Goal: Information Seeking & Learning: Understand process/instructions

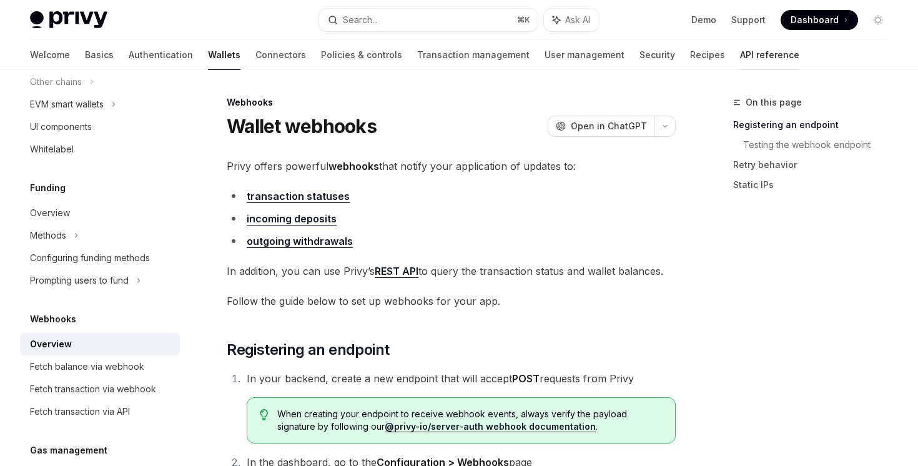
click at [740, 52] on link "API reference" at bounding box center [769, 55] width 59 height 30
type textarea "*"
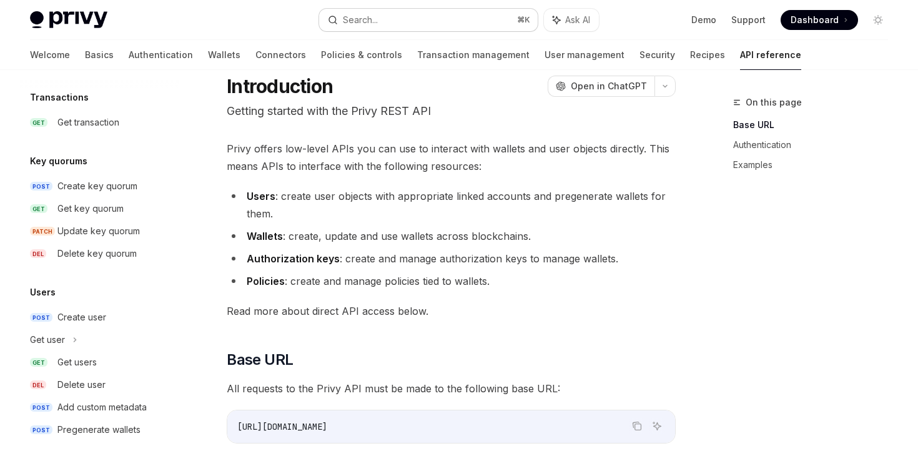
scroll to position [44, 0]
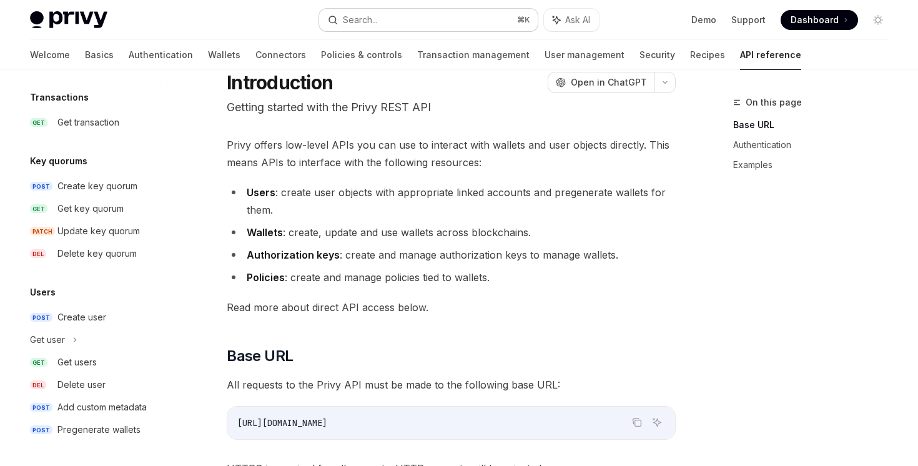
click at [393, 16] on button "Search... ⌘ K" at bounding box center [428, 20] width 218 height 22
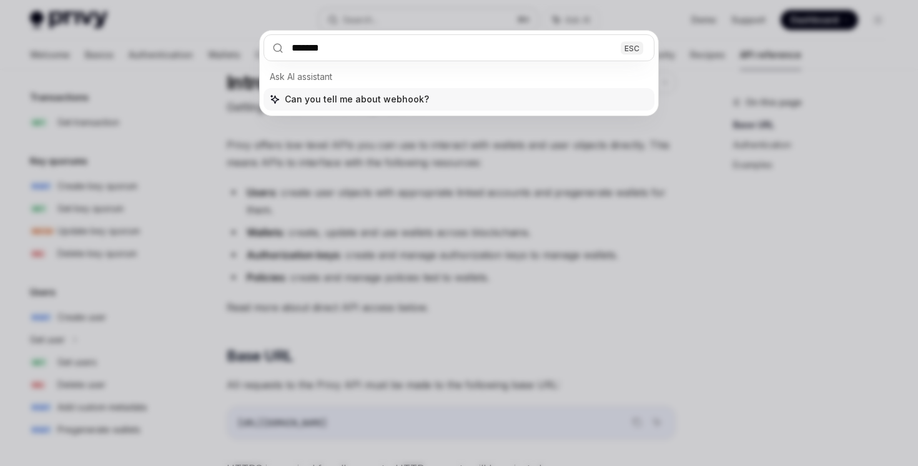
type input "********"
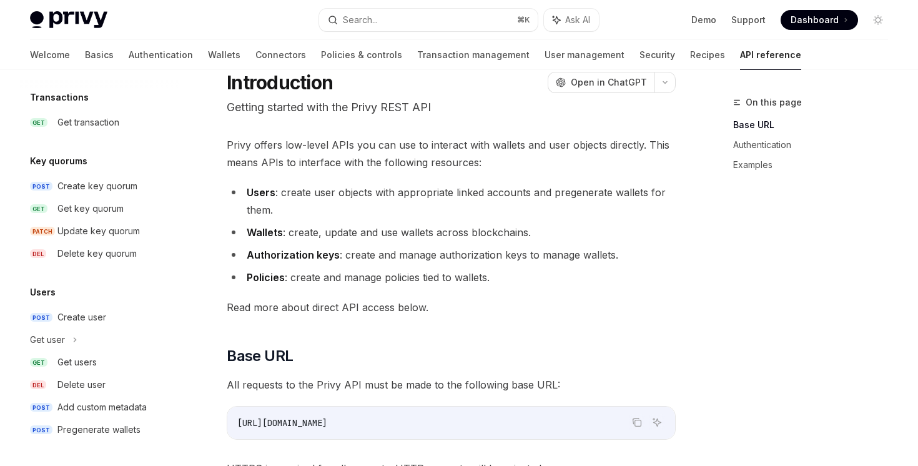
scroll to position [615, 0]
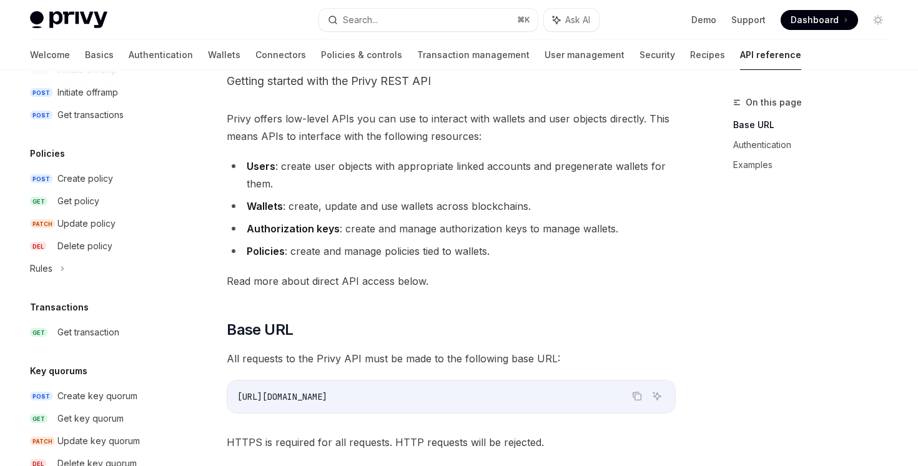
type textarea "*"
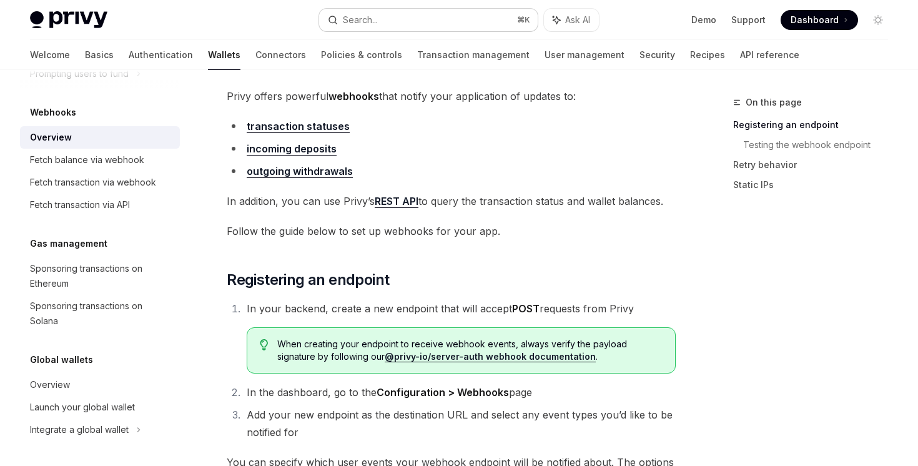
click at [458, 30] on button "Search... ⌘ K" at bounding box center [428, 20] width 218 height 22
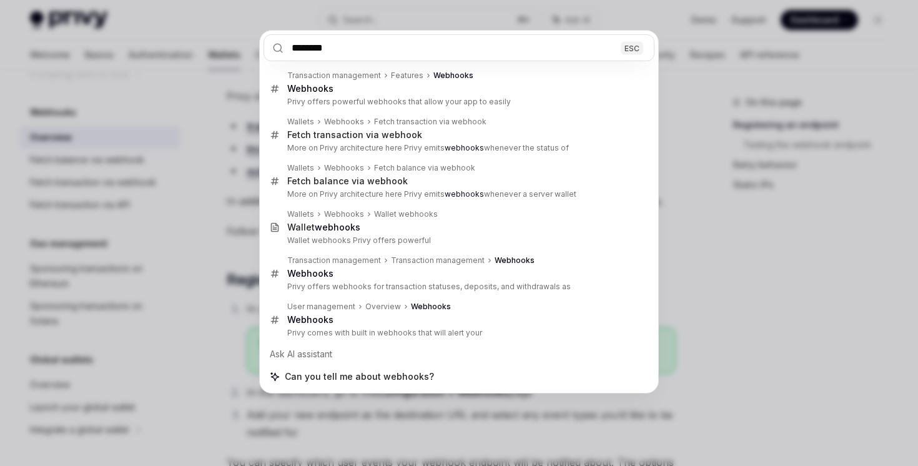
type input "********"
click at [497, 407] on div "******** ESC Transaction management Features Webhooks Webhooks Privy offers pow…" at bounding box center [459, 233] width 918 height 466
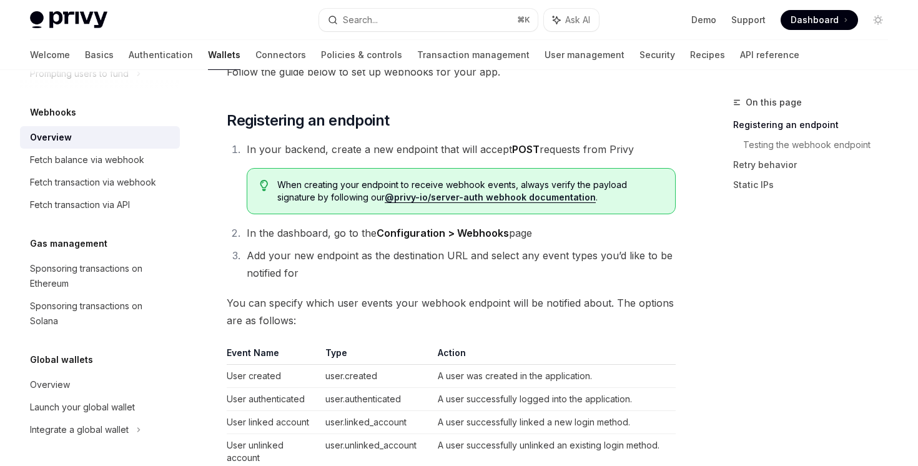
scroll to position [254, 0]
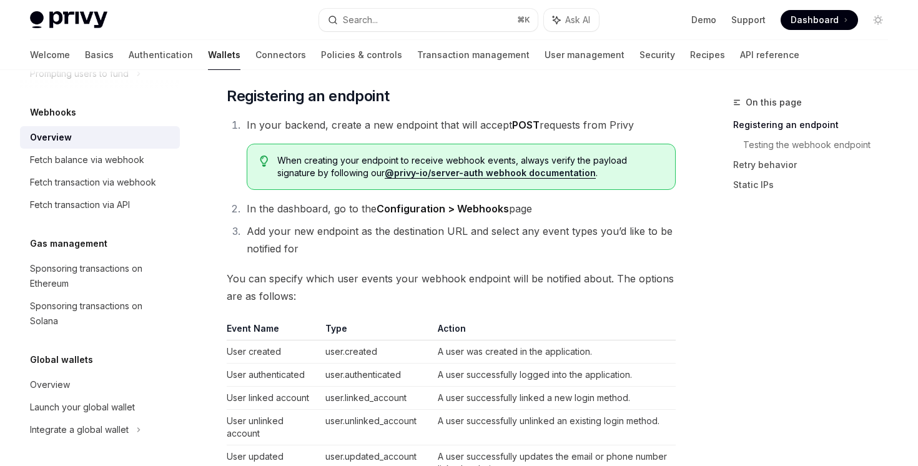
click at [468, 171] on link "@privy-io/server-auth webhook documentation" at bounding box center [490, 172] width 211 height 11
type textarea "*"
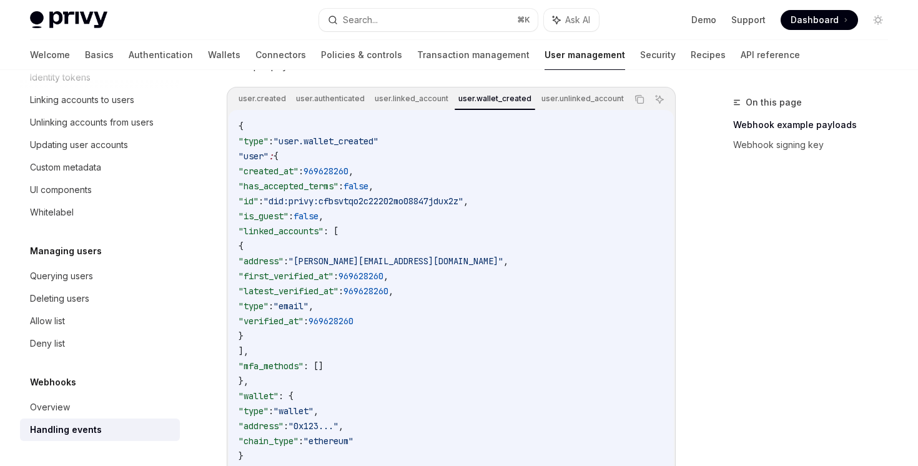
scroll to position [314, 0]
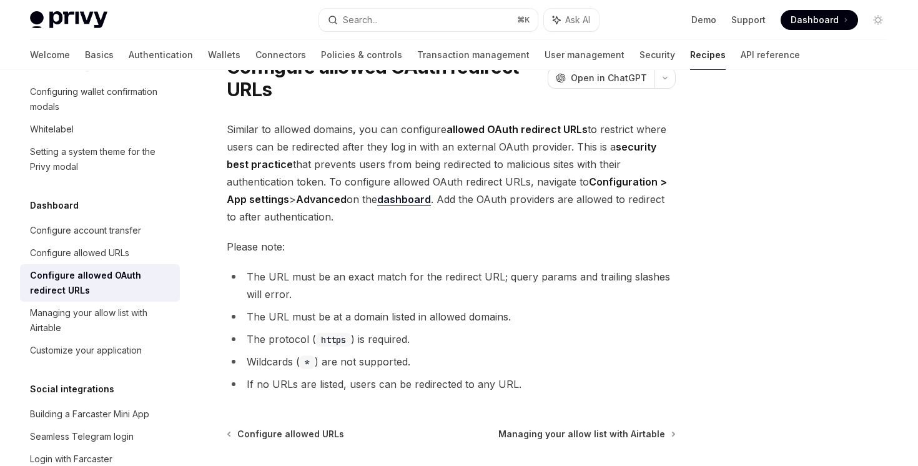
scroll to position [64, 0]
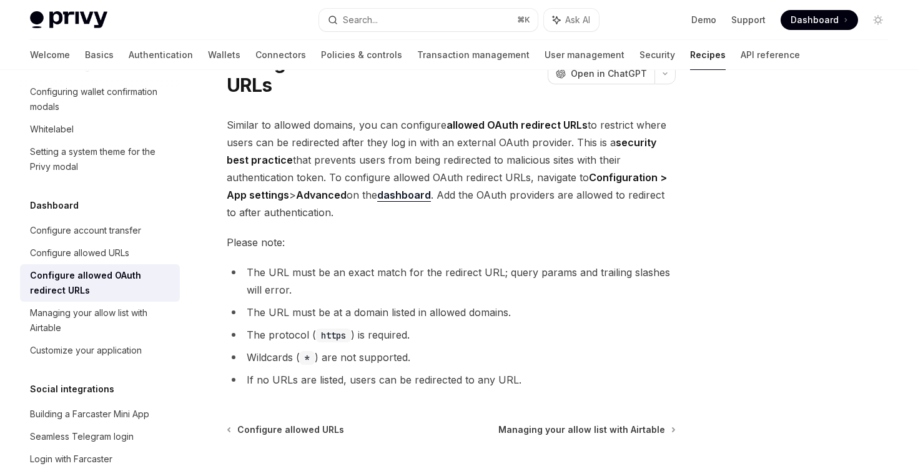
click at [428, 197] on link "dashboard" at bounding box center [404, 195] width 54 height 13
click at [85, 59] on link "Basics" at bounding box center [99, 55] width 29 height 30
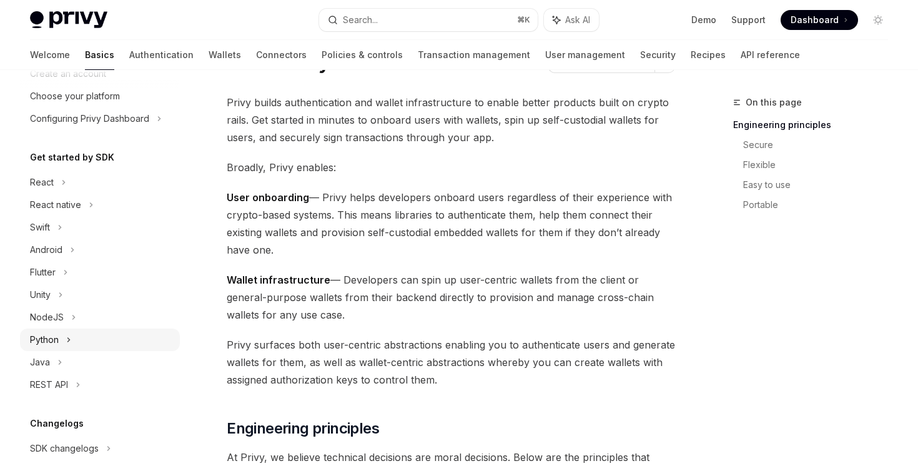
scroll to position [56, 0]
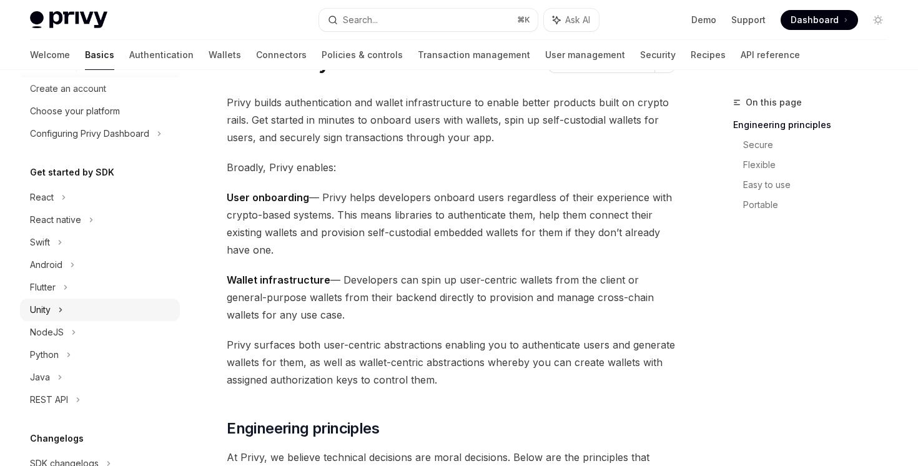
click at [52, 312] on div "Unity" at bounding box center [100, 310] width 160 height 22
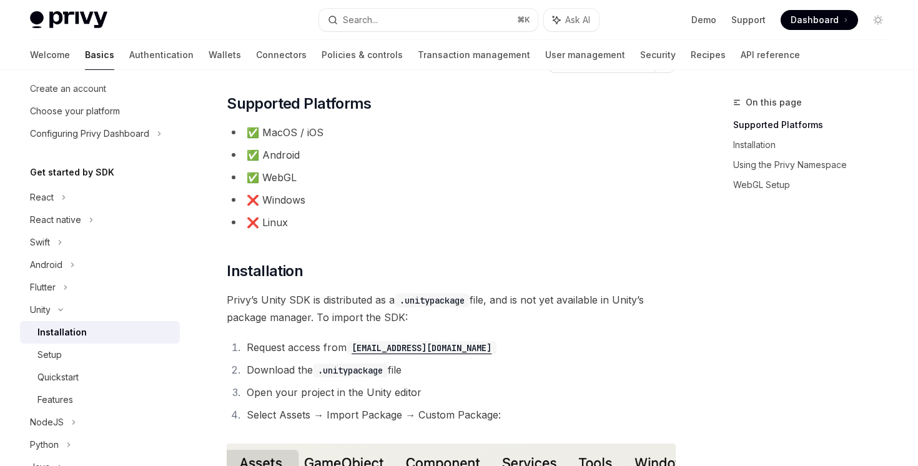
scroll to position [289, 0]
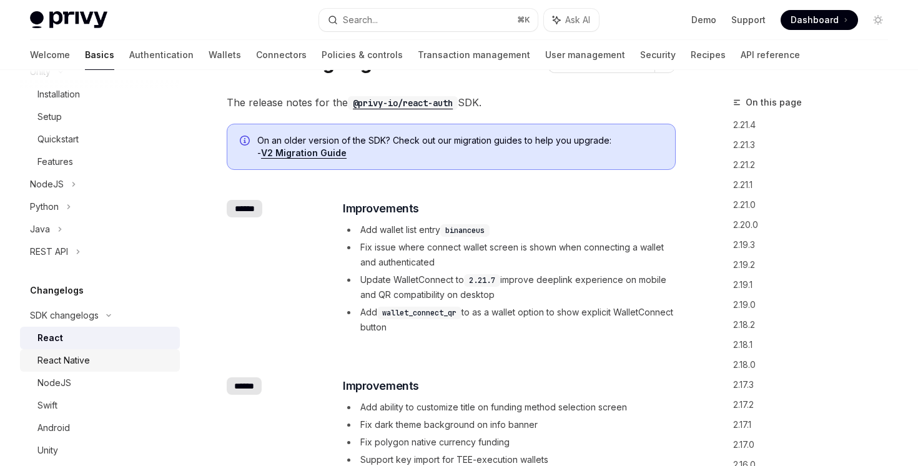
scroll to position [294, 0]
click at [84, 406] on div "Swift" at bounding box center [104, 405] width 135 height 15
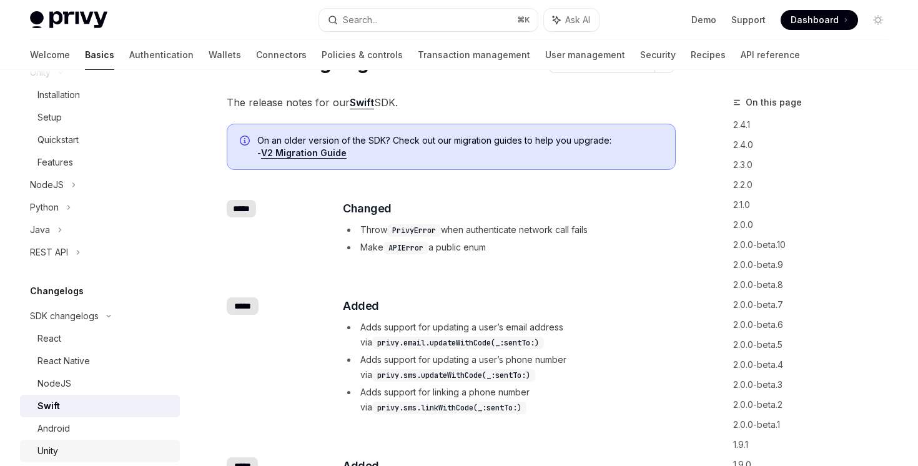
click at [89, 449] on div "Unity" at bounding box center [104, 450] width 135 height 15
type textarea "*"
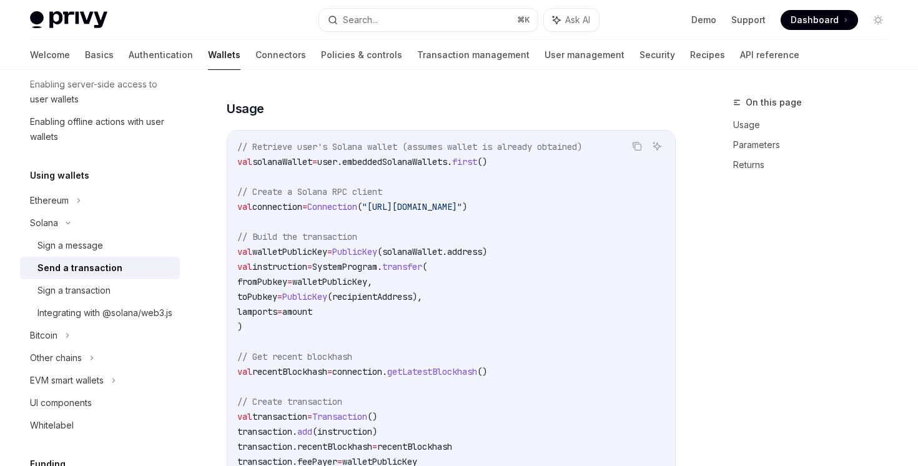
scroll to position [46, 0]
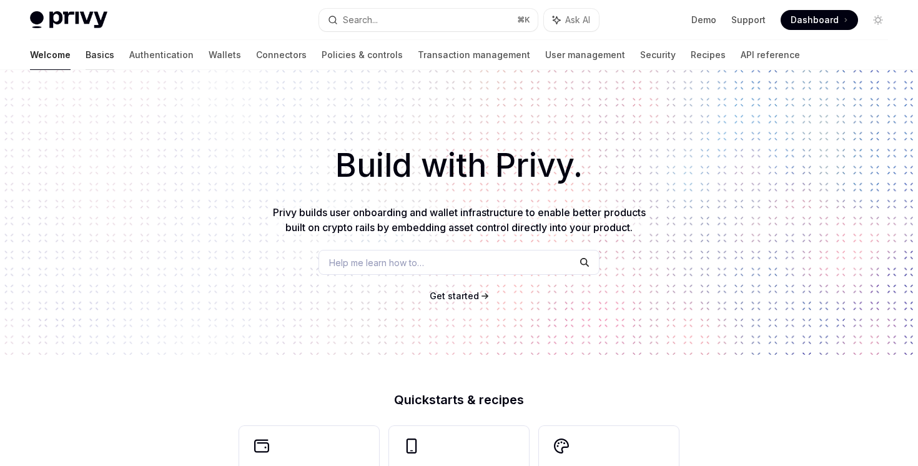
click at [86, 50] on link "Basics" at bounding box center [100, 55] width 29 height 30
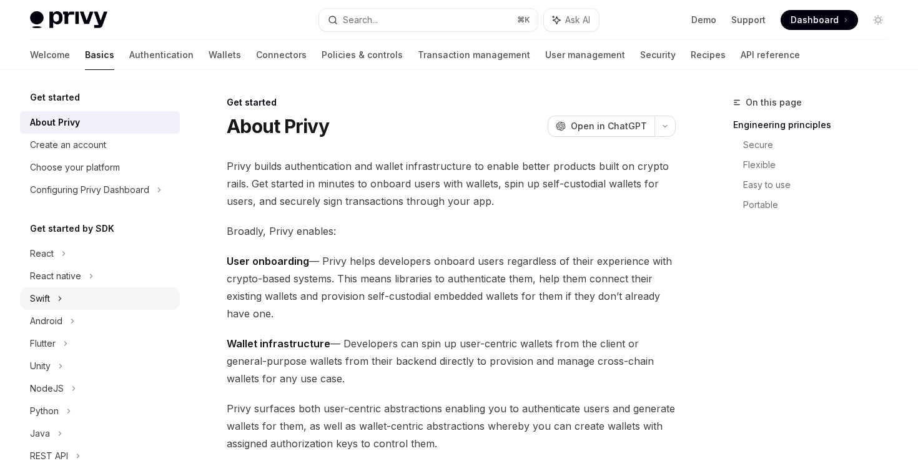
scroll to position [199, 0]
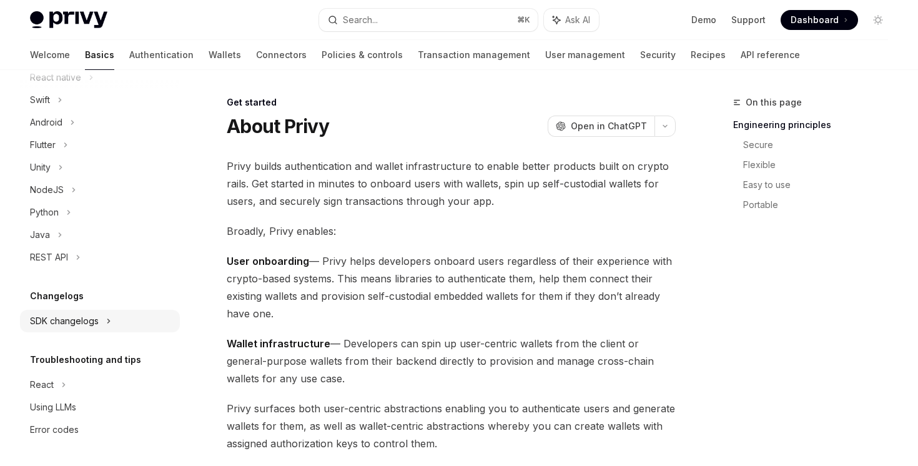
click at [54, 62] on div "SDK changelogs" at bounding box center [42, 54] width 24 height 15
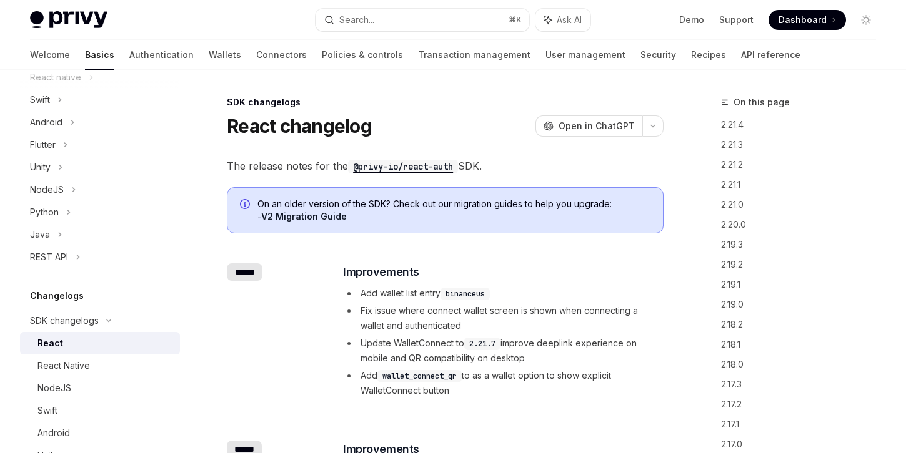
type textarea "*"
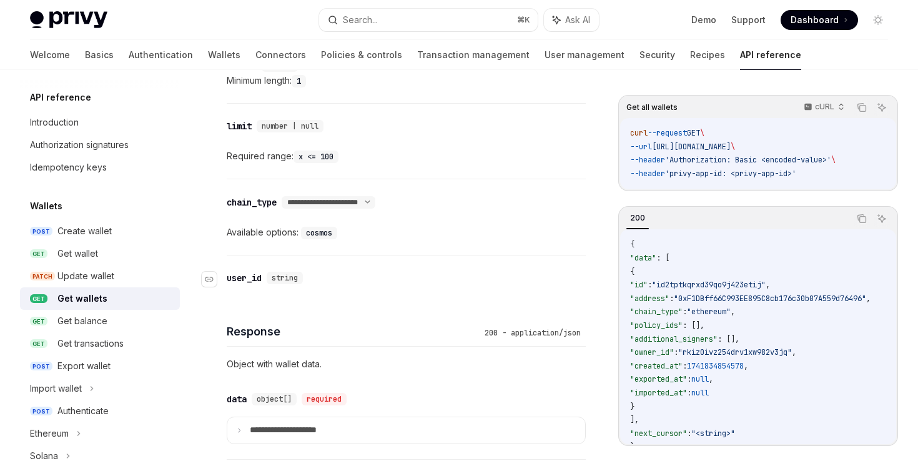
scroll to position [467, 0]
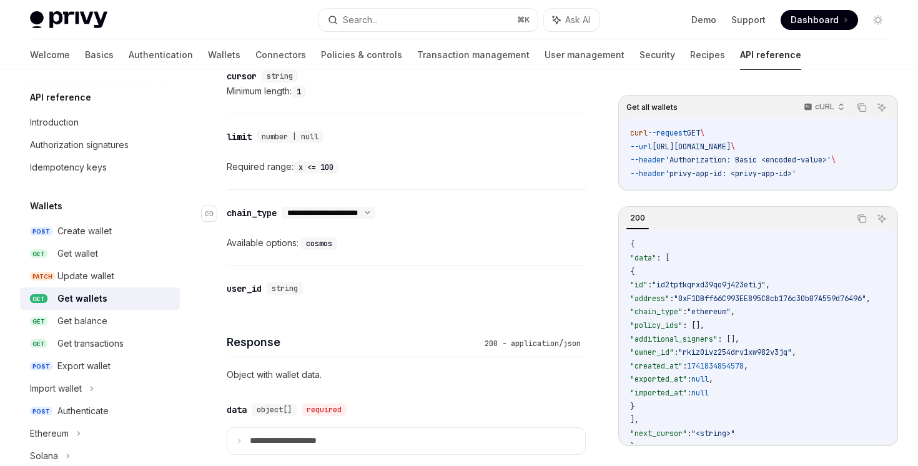
click at [375, 212] on select "**********" at bounding box center [329, 213] width 94 height 10
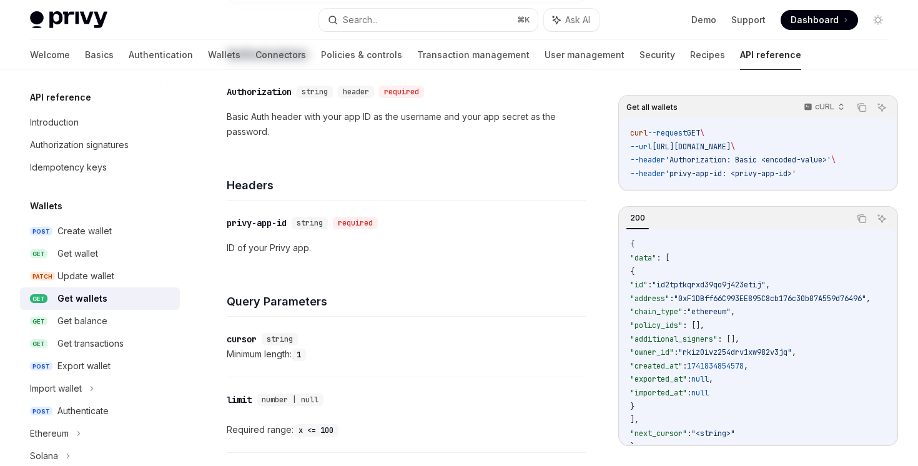
scroll to position [0, 0]
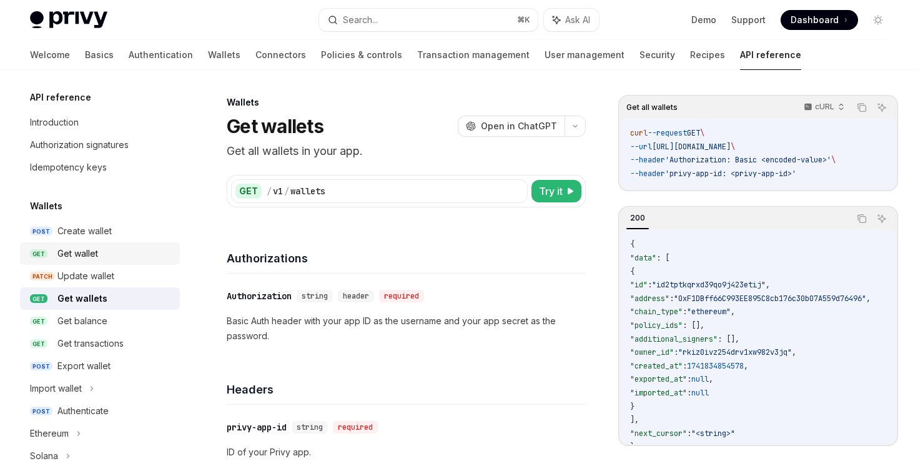
click at [118, 256] on div "Get wallet" at bounding box center [114, 253] width 115 height 15
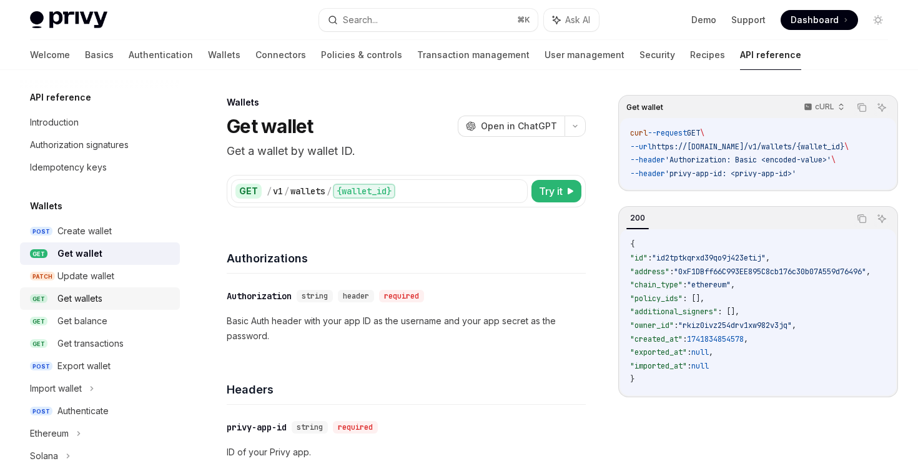
click at [111, 297] on div "Get wallets" at bounding box center [114, 298] width 115 height 15
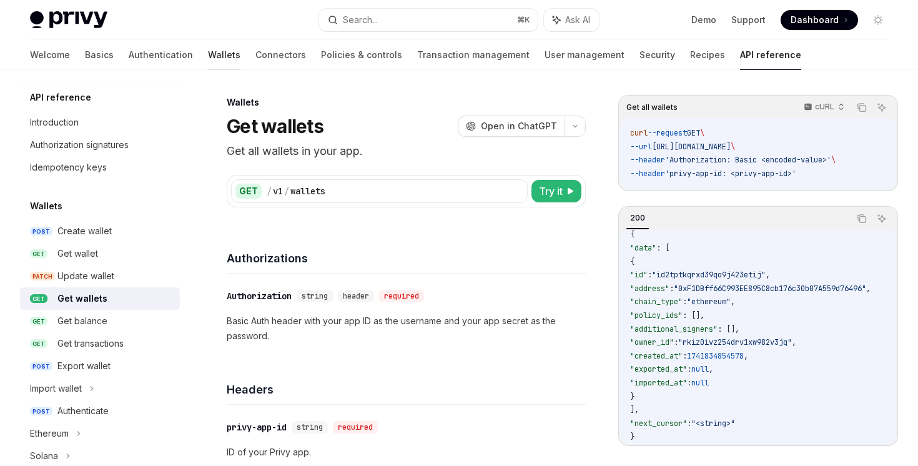
click at [208, 64] on link "Wallets" at bounding box center [224, 55] width 32 height 30
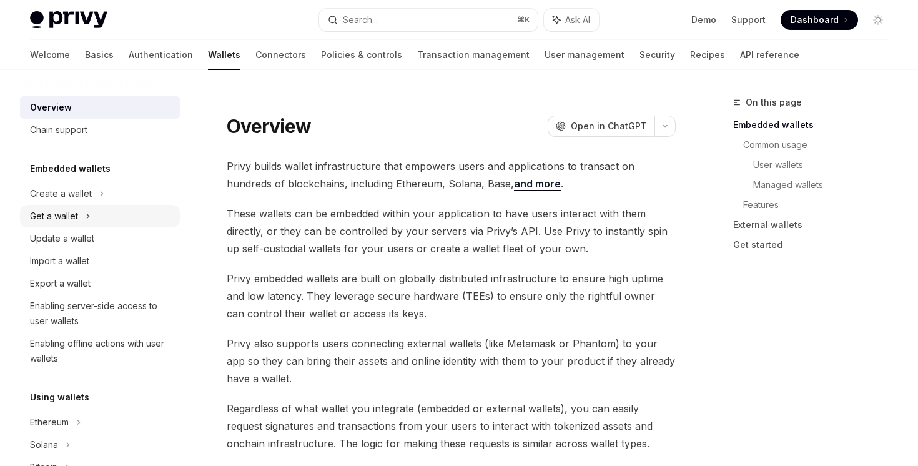
click at [107, 217] on div "Get a wallet" at bounding box center [100, 216] width 160 height 22
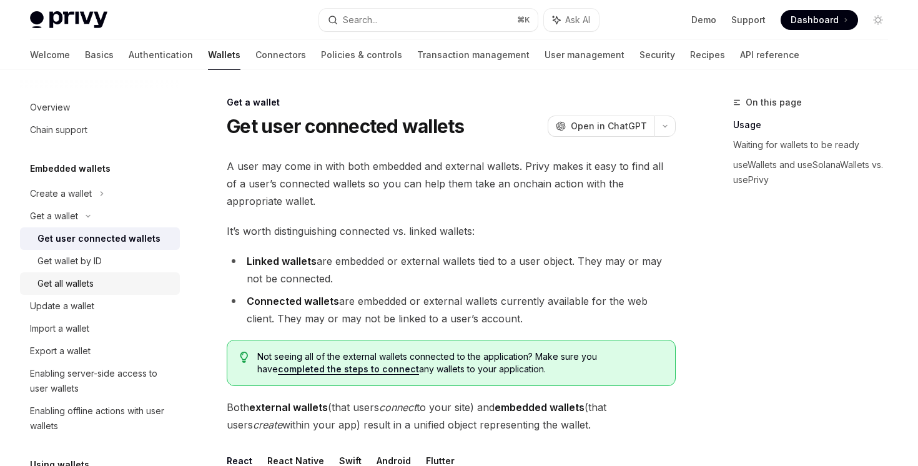
click at [156, 275] on link "Get all wallets" at bounding box center [100, 283] width 160 height 22
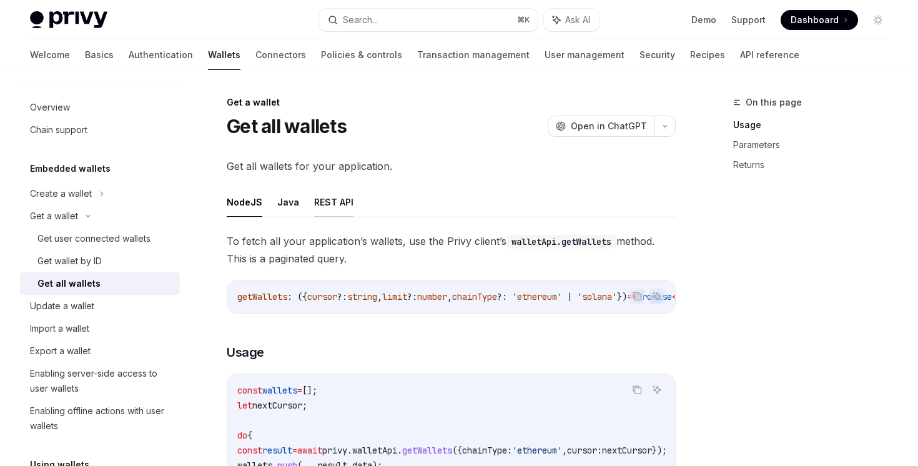
click at [321, 209] on button "REST API" at bounding box center [333, 201] width 39 height 29
type textarea "*"
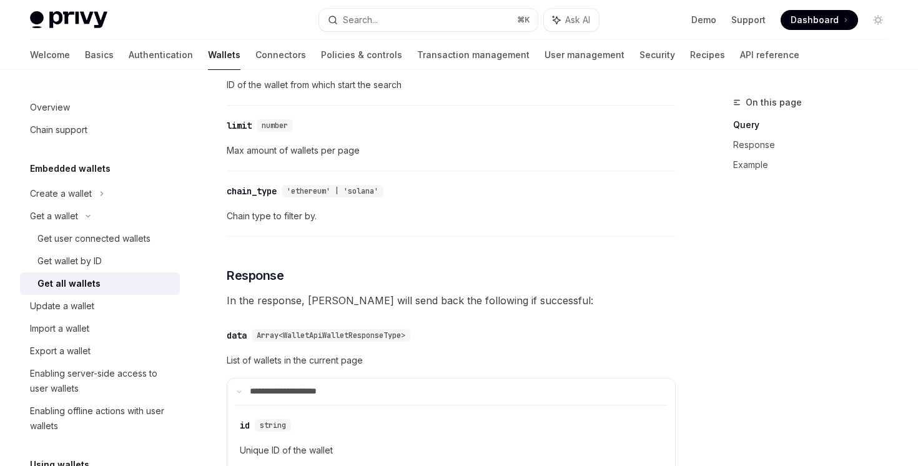
scroll to position [1106, 0]
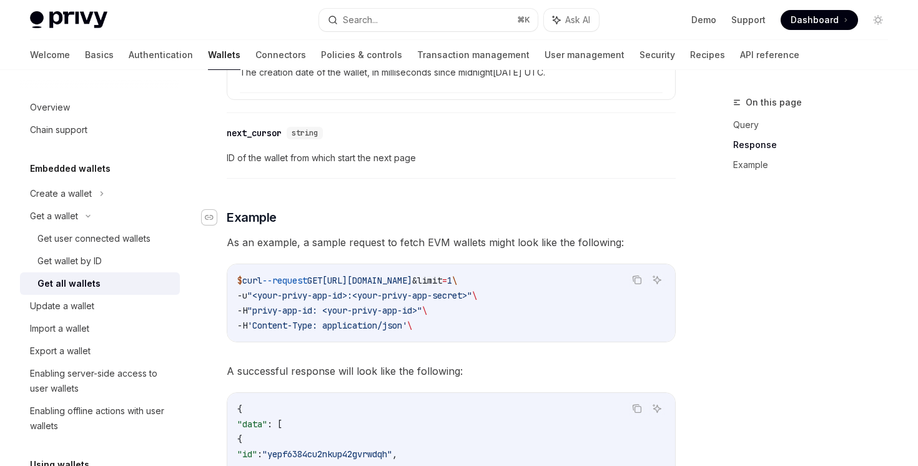
click at [207, 222] on div "Navigate to header" at bounding box center [209, 217] width 15 height 15
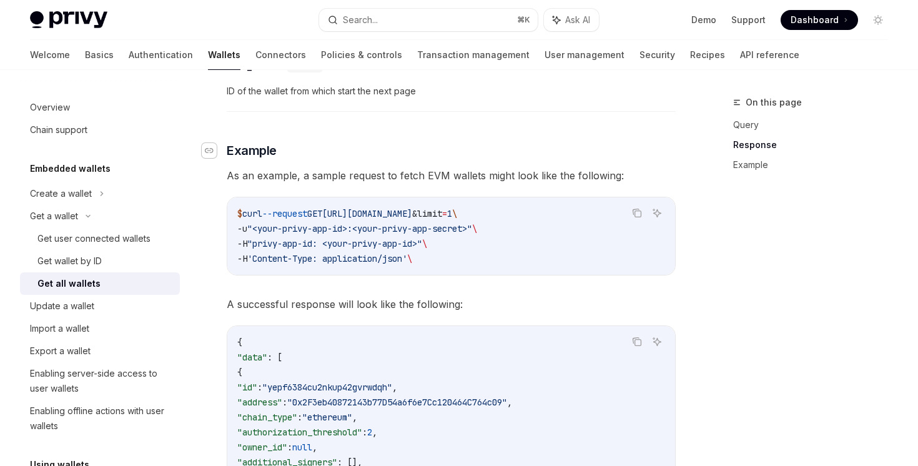
click at [209, 151] on icon "Navigate to header" at bounding box center [209, 150] width 9 height 7
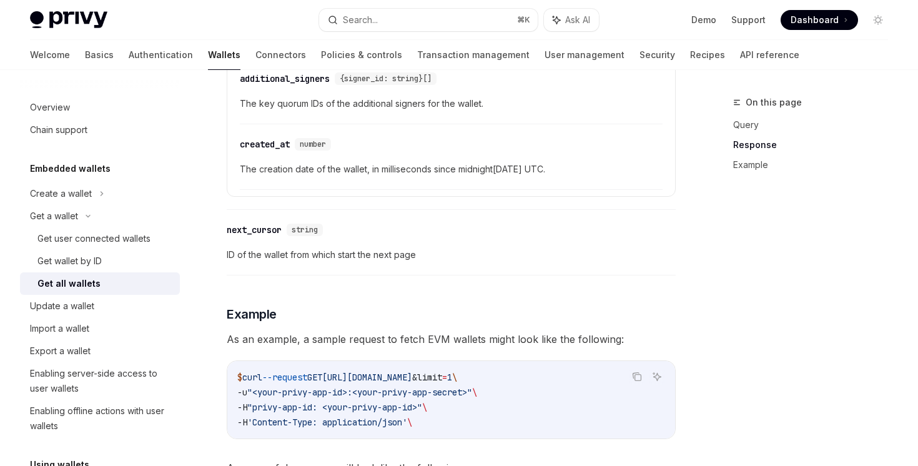
scroll to position [984, 0]
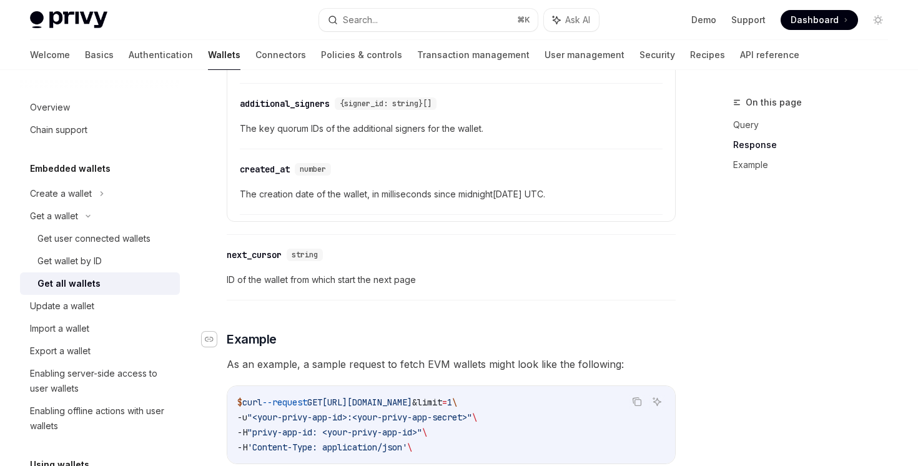
click at [214, 341] on div "Navigate to header" at bounding box center [209, 339] width 15 height 15
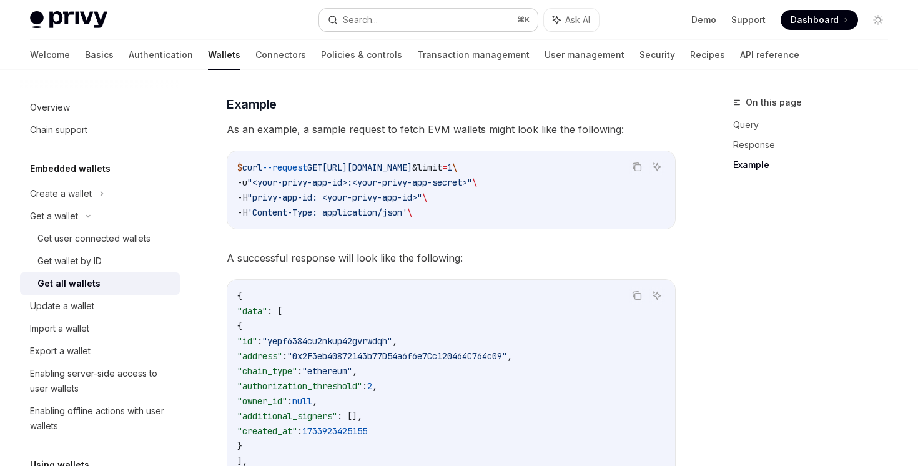
scroll to position [1219, 0]
